Goal: Information Seeking & Learning: Learn about a topic

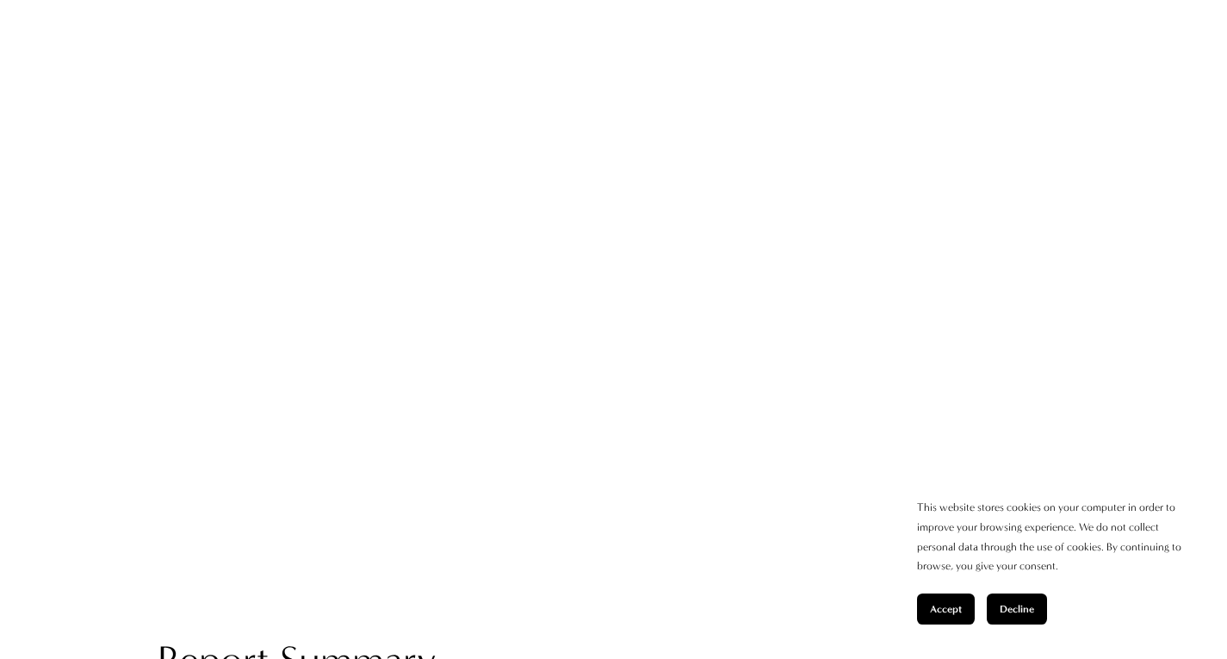
scroll to position [1435, 0]
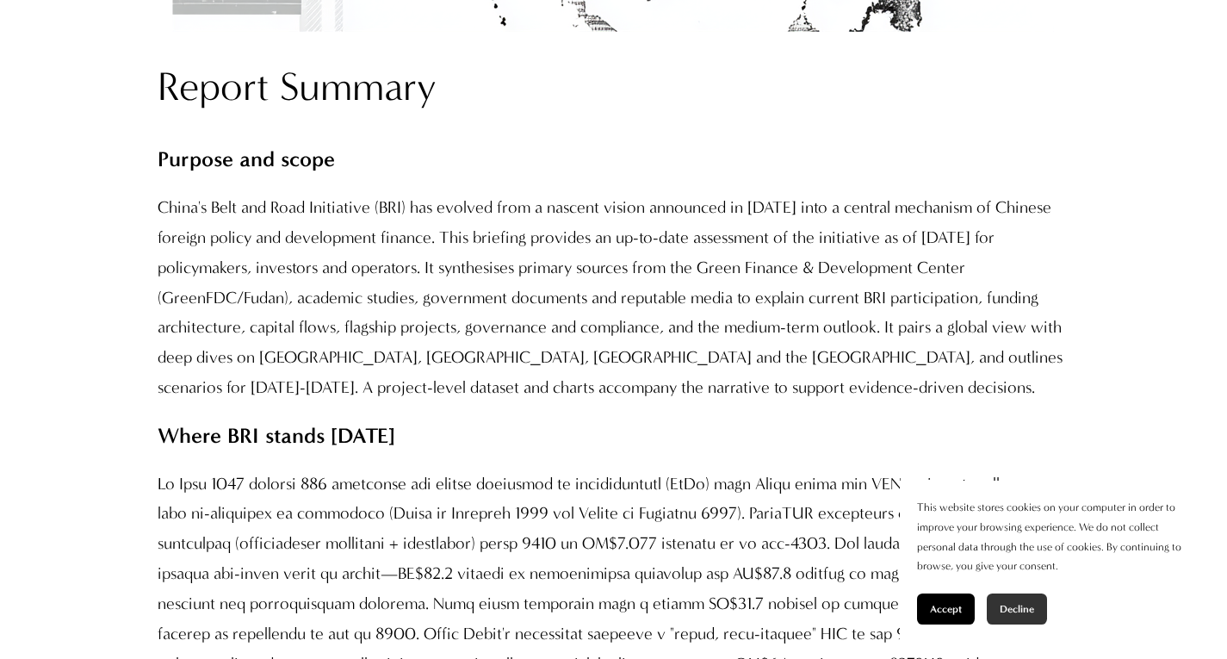
click at [1019, 598] on button "Decline" at bounding box center [1017, 608] width 60 height 31
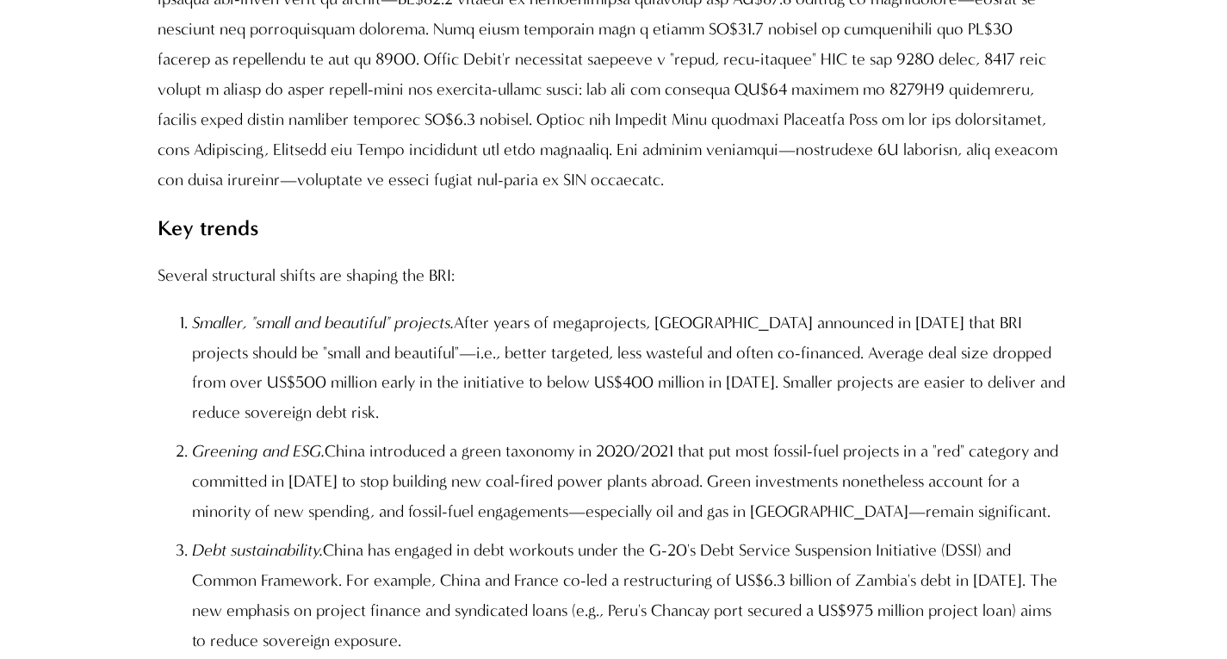
scroll to position [2296, 0]
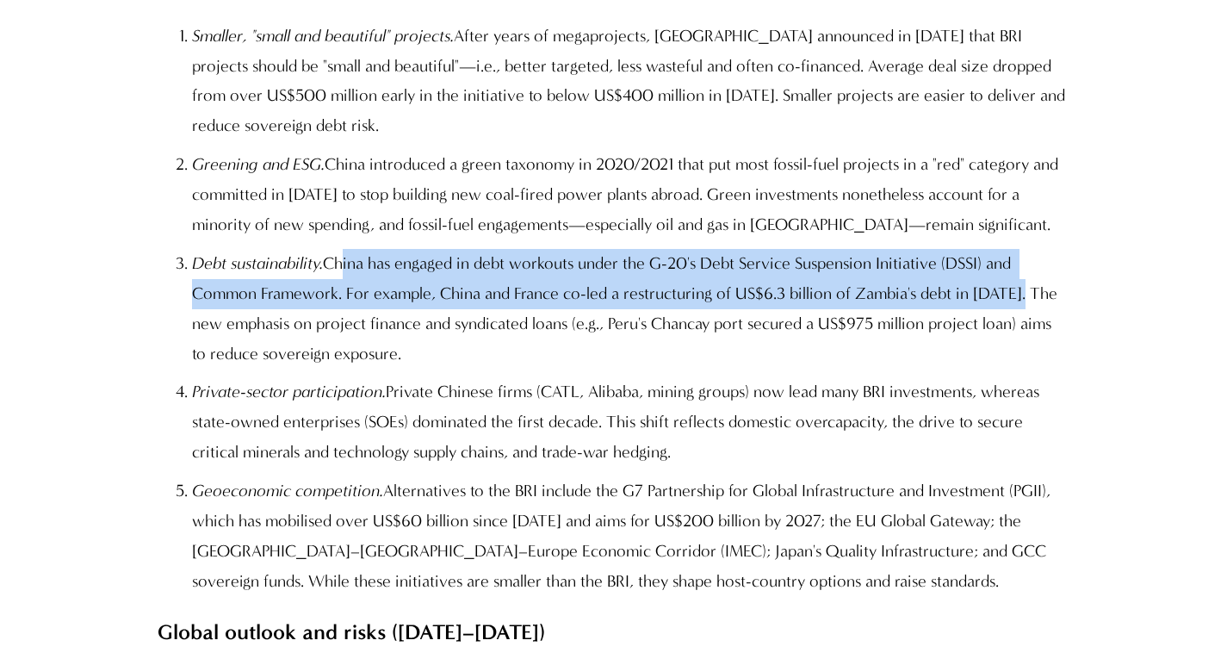
drag, startPoint x: 341, startPoint y: 267, endPoint x: 1016, endPoint y: 288, distance: 675.6
click at [1016, 288] on p "Debt sustainability. China has engaged in debt workouts under the G-20's Debt S…" at bounding box center [630, 309] width 877 height 121
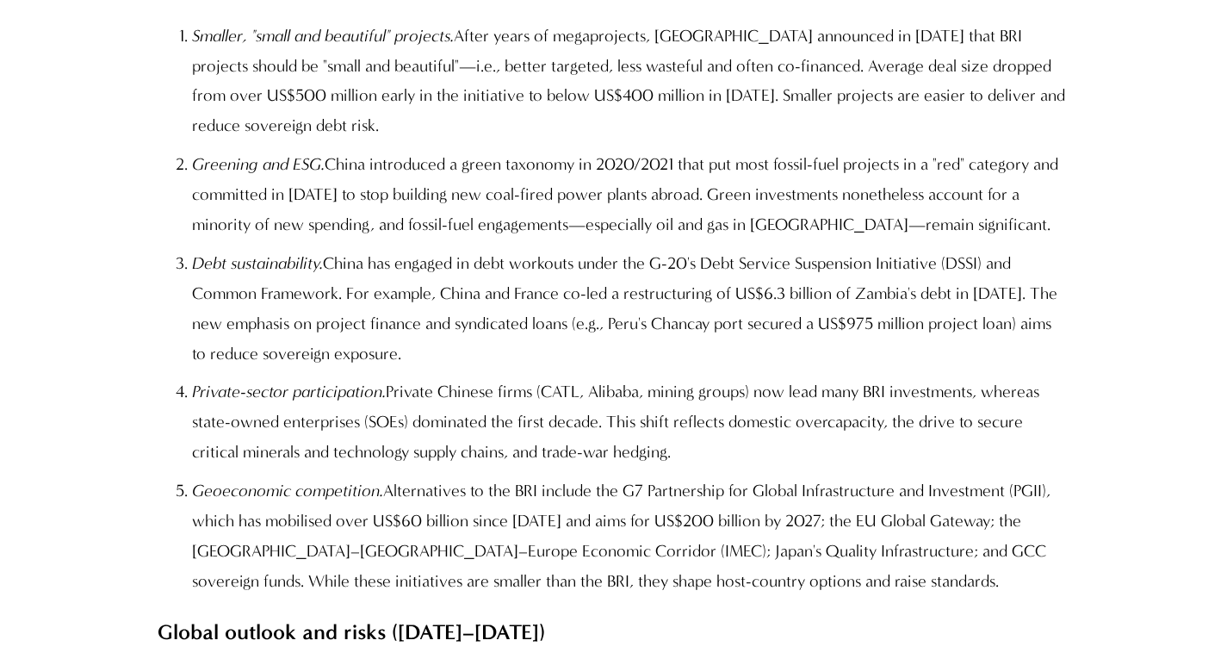
click at [581, 328] on p "Debt sustainability. China has engaged in debt workouts under the G-20's Debt S…" at bounding box center [630, 309] width 877 height 121
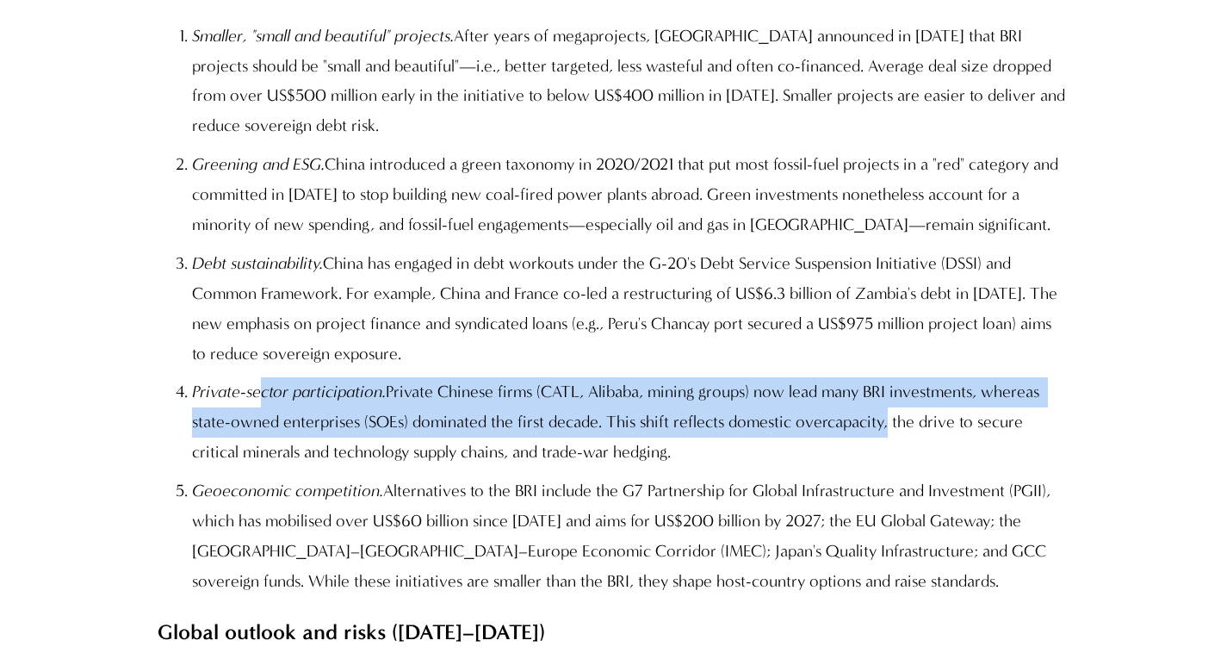
drag, startPoint x: 259, startPoint y: 407, endPoint x: 885, endPoint y: 427, distance: 625.6
click at [885, 427] on p "Private-sector participation. Private Chinese firms (CATL, Alibaba, mining grou…" at bounding box center [630, 422] width 877 height 90
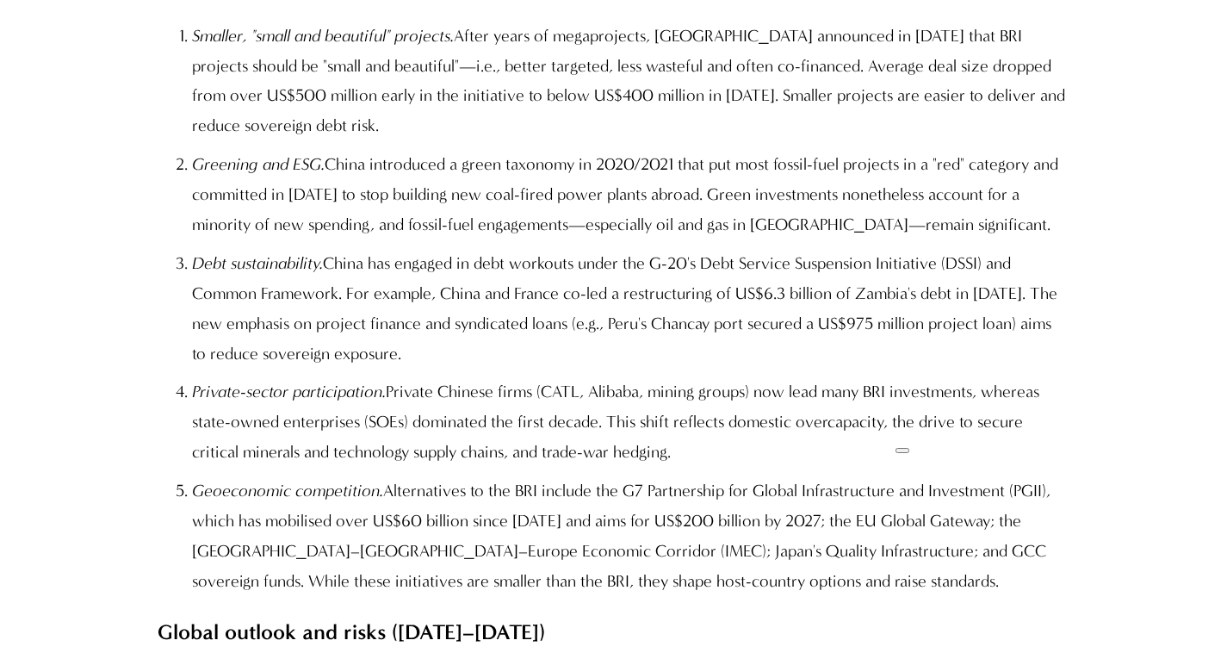
click at [757, 454] on p "Private-sector participation. Private Chinese firms (CATL, Alibaba, mining grou…" at bounding box center [630, 422] width 877 height 90
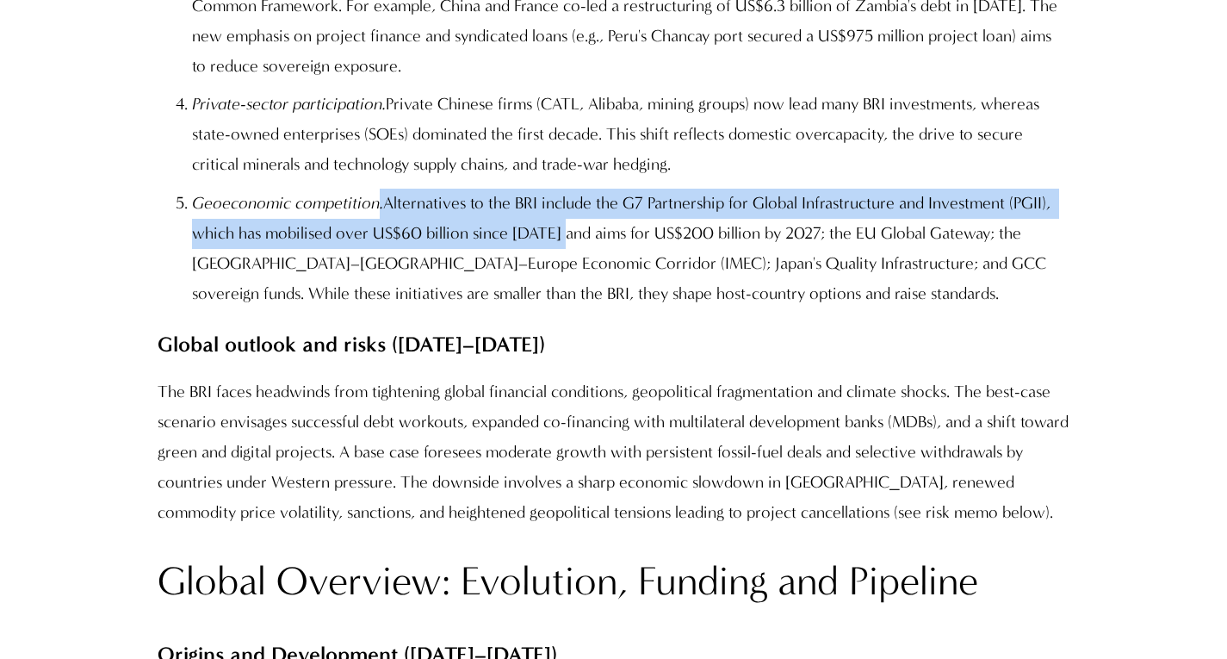
drag, startPoint x: 376, startPoint y: 214, endPoint x: 556, endPoint y: 238, distance: 181.5
click at [556, 238] on p "Geoeconomic competition. Alternatives to the BRI include the G7 Partnership for…" at bounding box center [630, 249] width 877 height 121
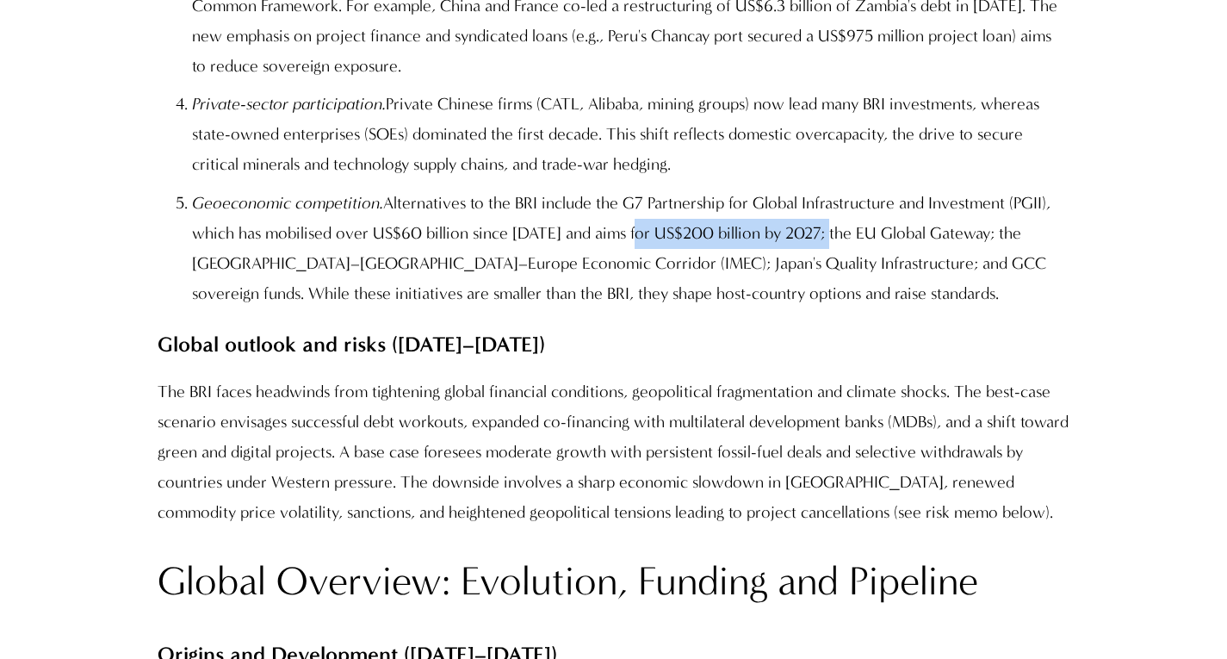
drag, startPoint x: 629, startPoint y: 234, endPoint x: 817, endPoint y: 245, distance: 188.9
click at [817, 245] on p "Geoeconomic competition. Alternatives to the BRI include the G7 Partnership for…" at bounding box center [630, 249] width 877 height 121
click at [941, 207] on p "Geoeconomic competition. Alternatives to the BRI include the G7 Partnership for…" at bounding box center [630, 249] width 877 height 121
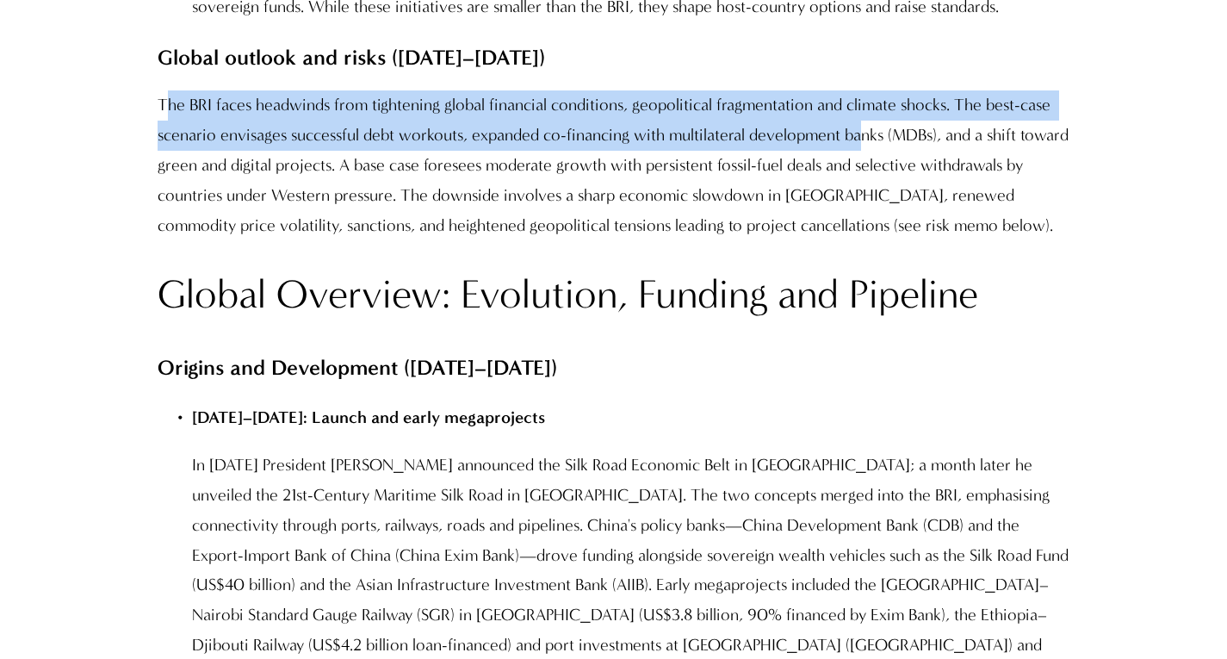
drag, startPoint x: 164, startPoint y: 92, endPoint x: 863, endPoint y: 129, distance: 700.3
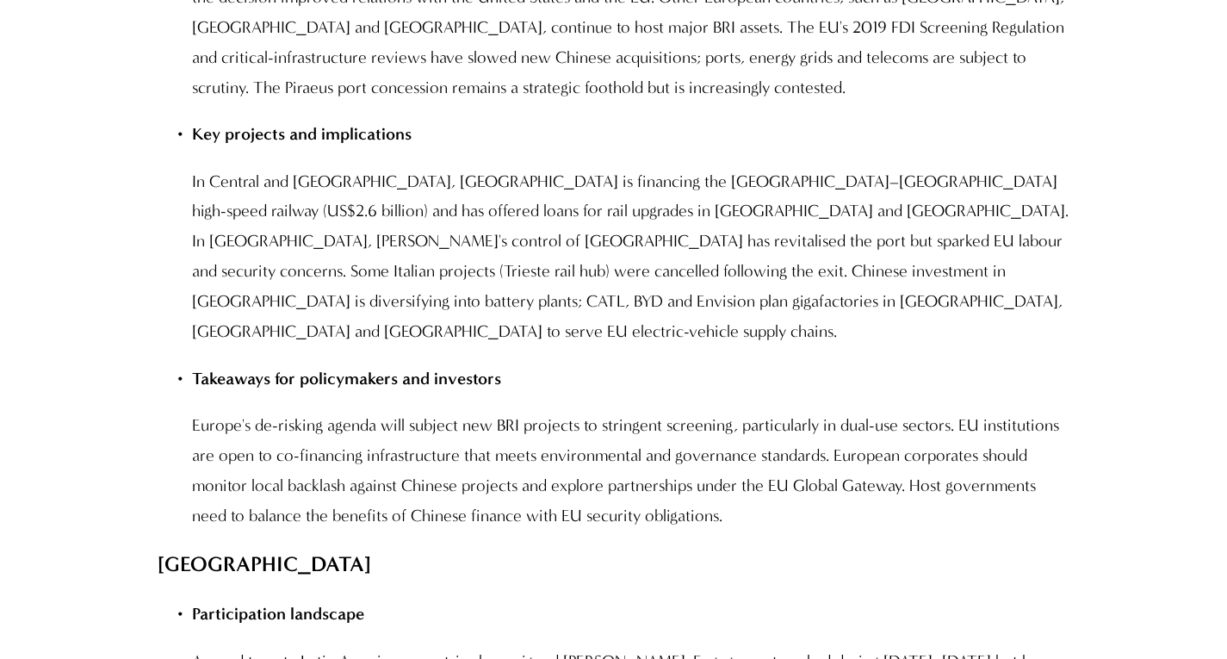
scroll to position [11770, 0]
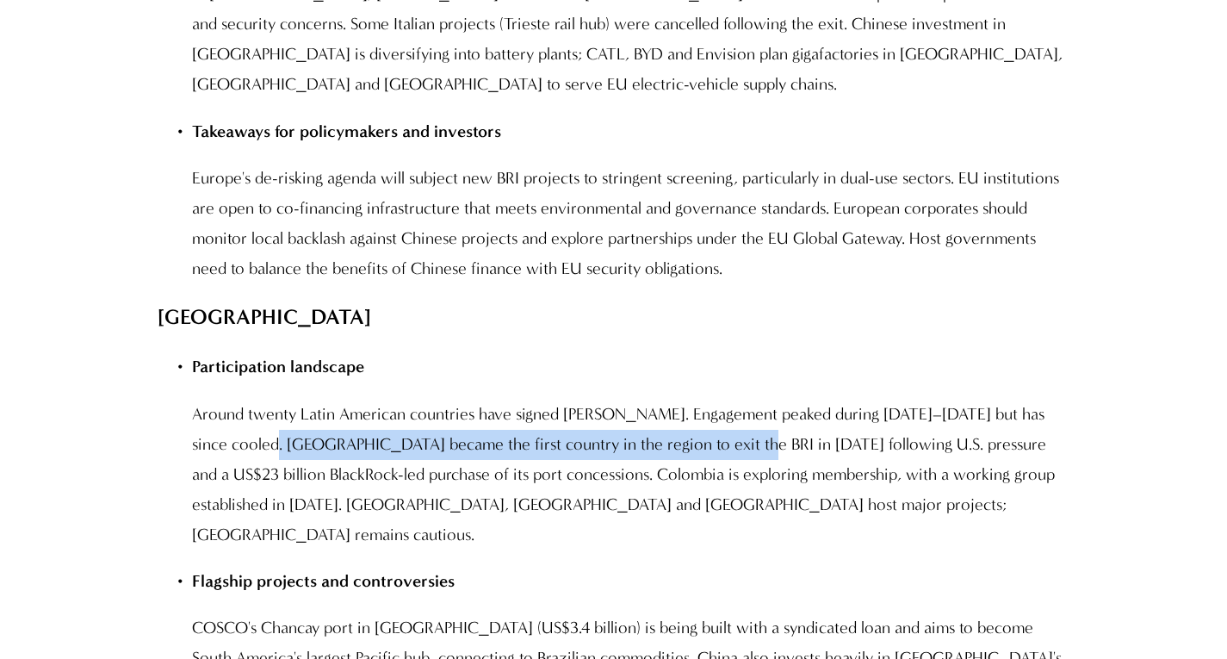
drag, startPoint x: 251, startPoint y: 179, endPoint x: 719, endPoint y: 183, distance: 467.7
click at [719, 400] on p "Around twenty Latin American countries have signed [PERSON_NAME]. Engagement pe…" at bounding box center [630, 475] width 877 height 151
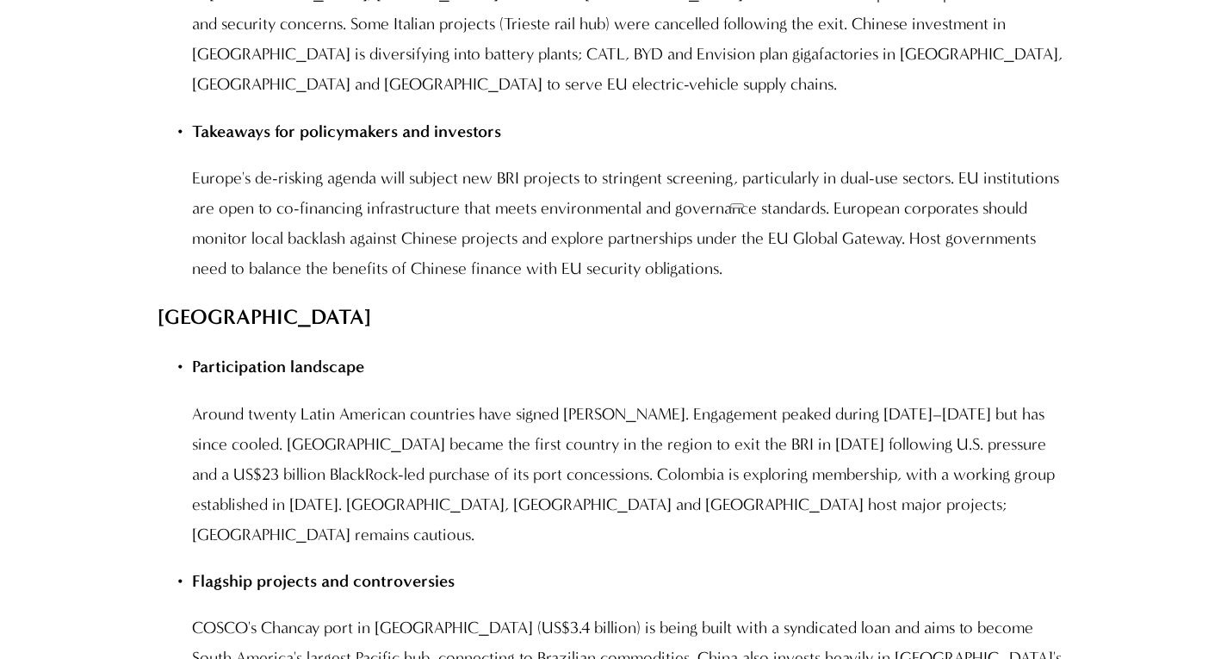
click at [493, 400] on p "Around twenty Latin American countries have signed [PERSON_NAME]. Engagement pe…" at bounding box center [630, 475] width 877 height 151
drag, startPoint x: 525, startPoint y: 209, endPoint x: 788, endPoint y: 214, distance: 263.6
click at [788, 400] on p "Around twenty Latin American countries have signed [PERSON_NAME]. Engagement pe…" at bounding box center [630, 475] width 877 height 151
click at [690, 400] on p "Around twenty Latin American countries have signed [PERSON_NAME]. Engagement pe…" at bounding box center [630, 475] width 877 height 151
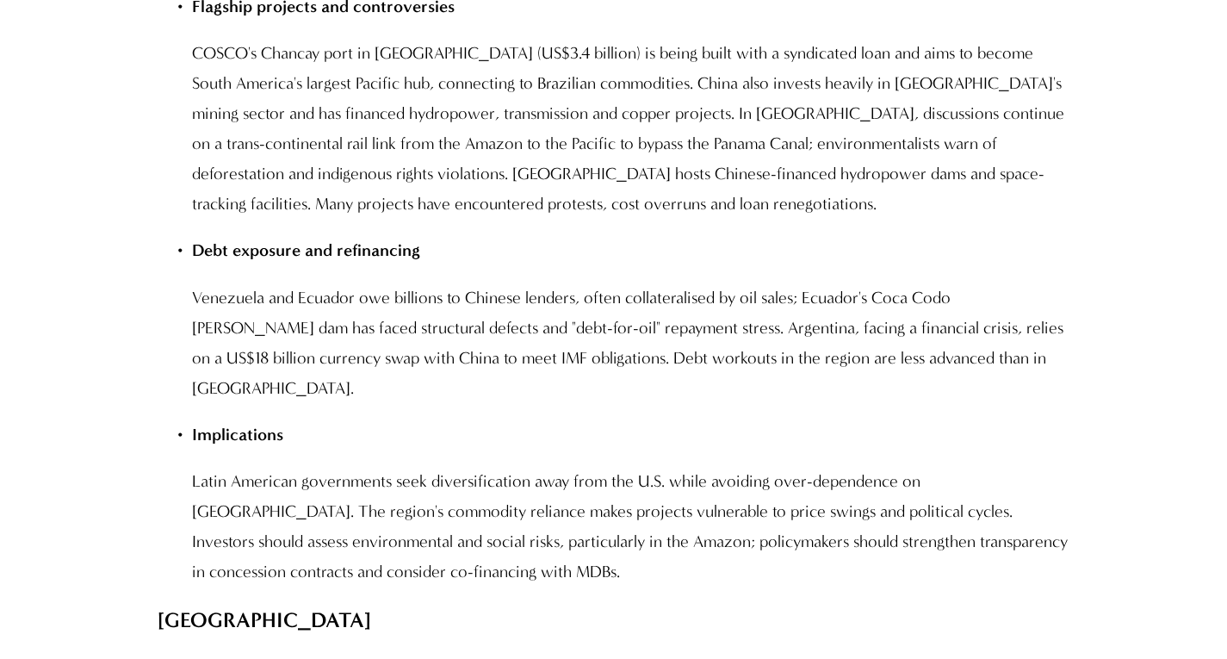
scroll to position [12632, 0]
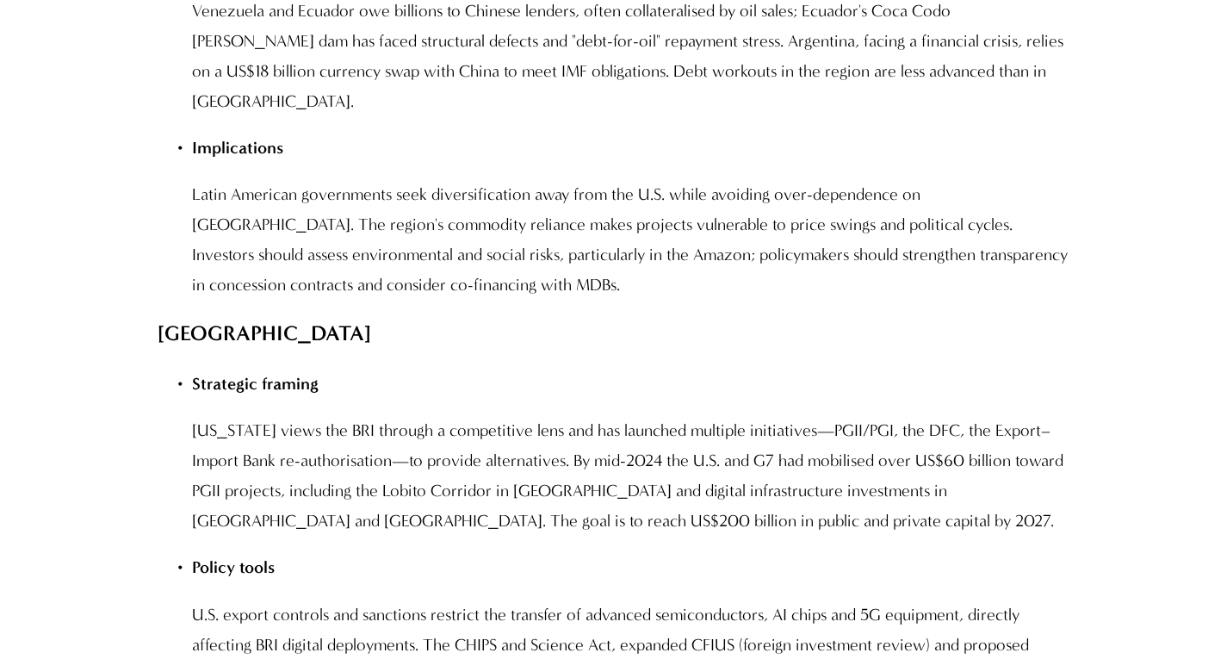
click at [357, 216] on div "Governance, ESG and Compliance Comparison to Alternatives G7 PGII/PGI and EU Gl…" at bounding box center [613, 143] width 911 height 4954
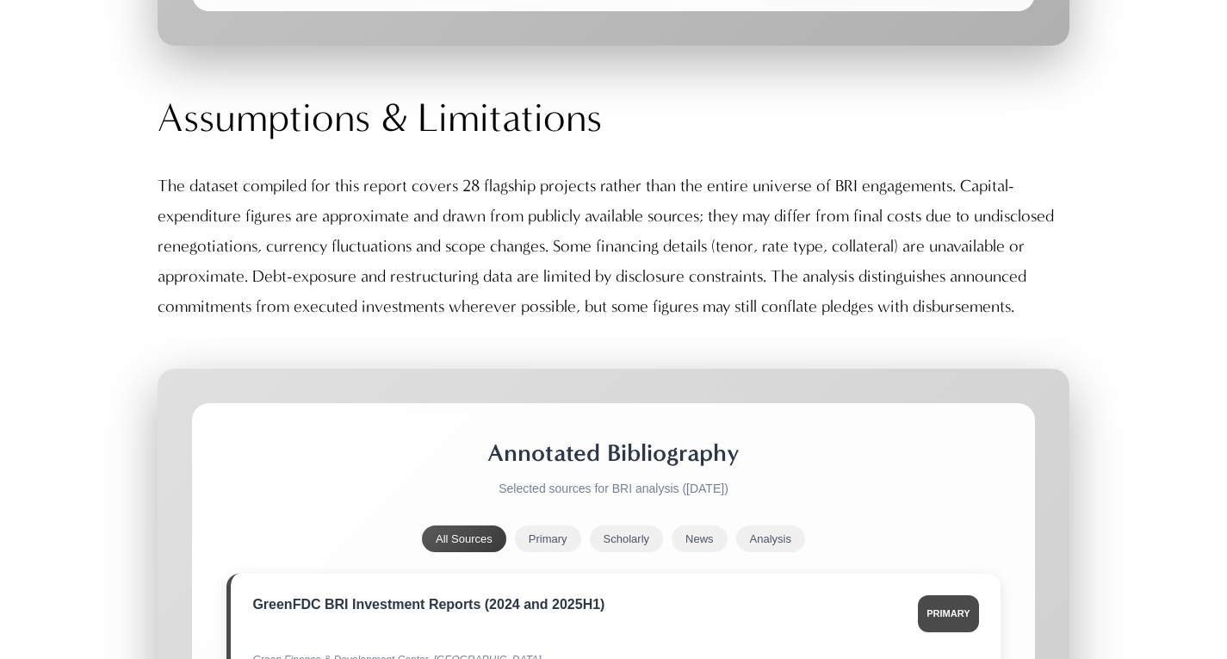
scroll to position [17226, 0]
